Goal: Information Seeking & Learning: Find specific fact

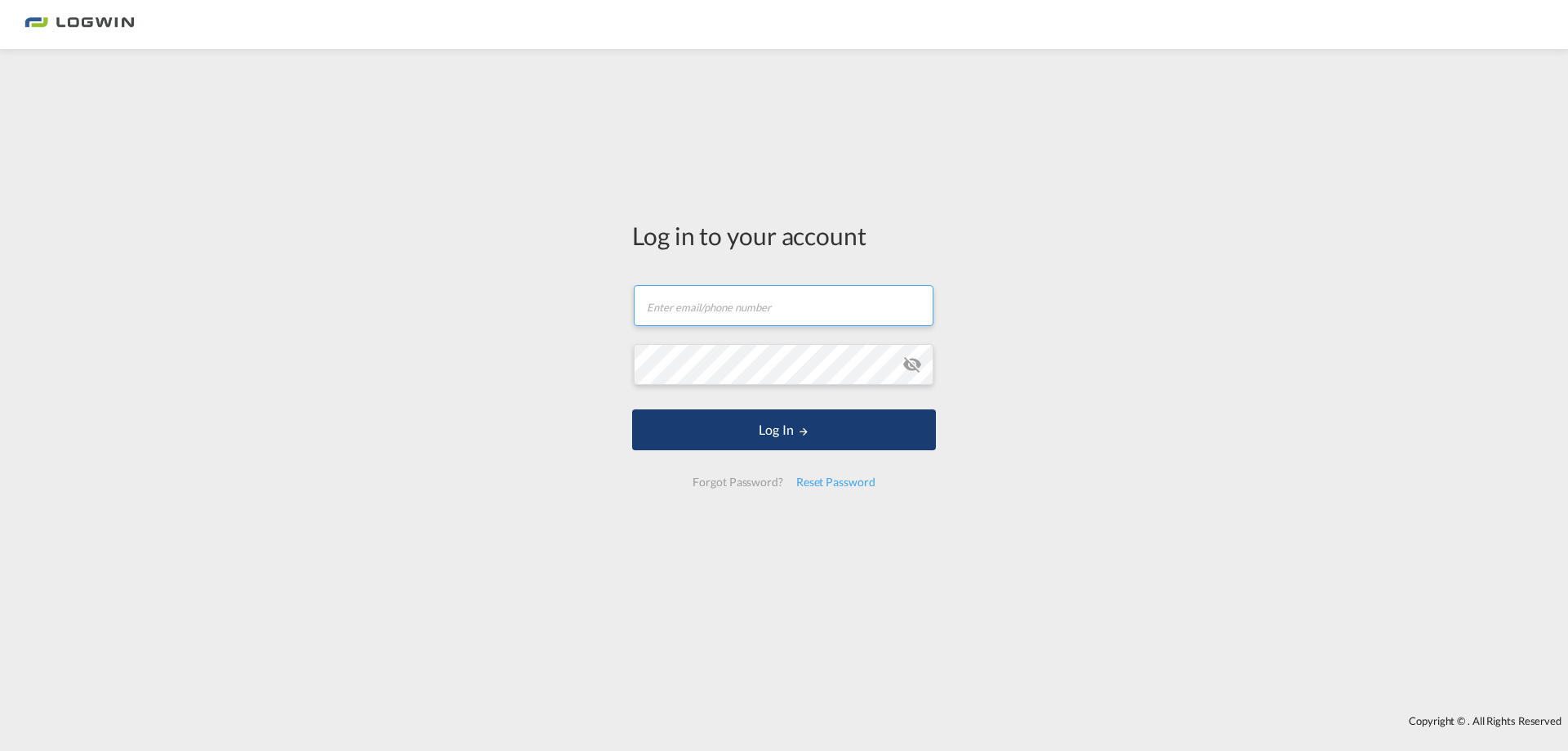
type input "[PERSON_NAME][EMAIL_ADDRESS][PERSON_NAME][DOMAIN_NAME]"
click at [716, 413] on button "Log In" at bounding box center [784, 429] width 304 height 41
